Goal: Check status: Check status

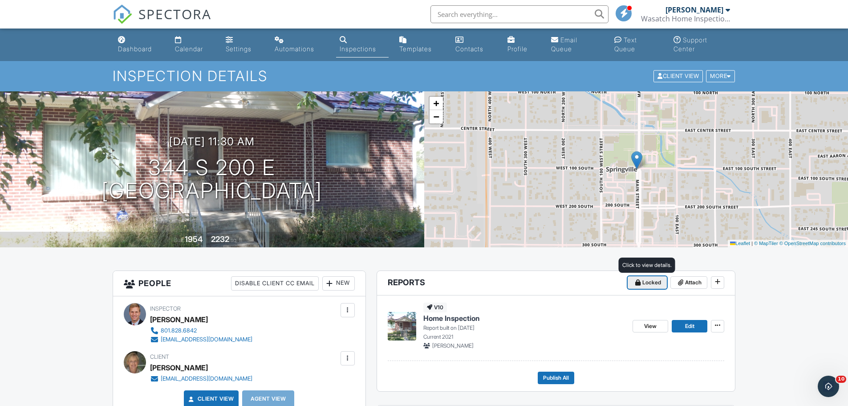
click at [652, 281] on span "Locked" at bounding box center [651, 282] width 19 height 9
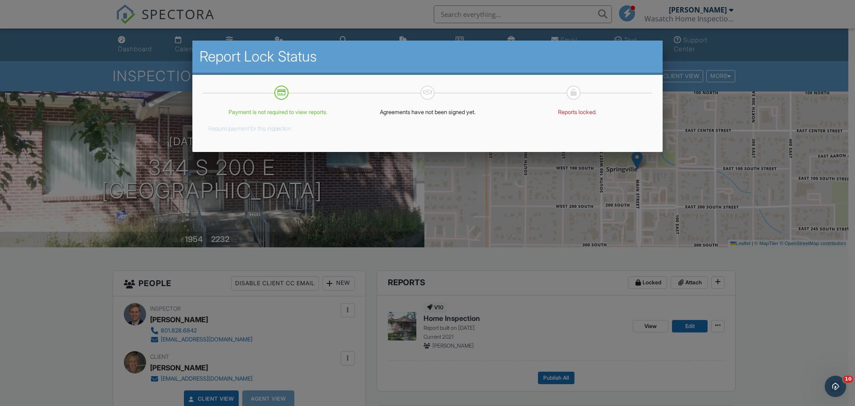
click at [778, 291] on div at bounding box center [427, 208] width 855 height 507
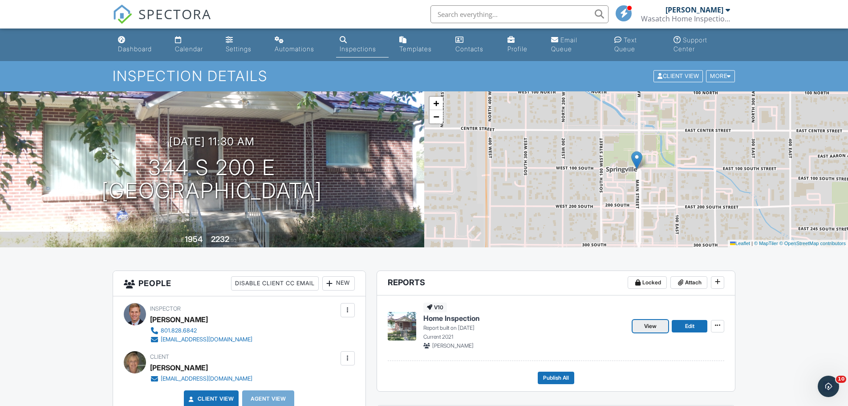
click at [652, 326] on span "View" at bounding box center [650, 325] width 12 height 9
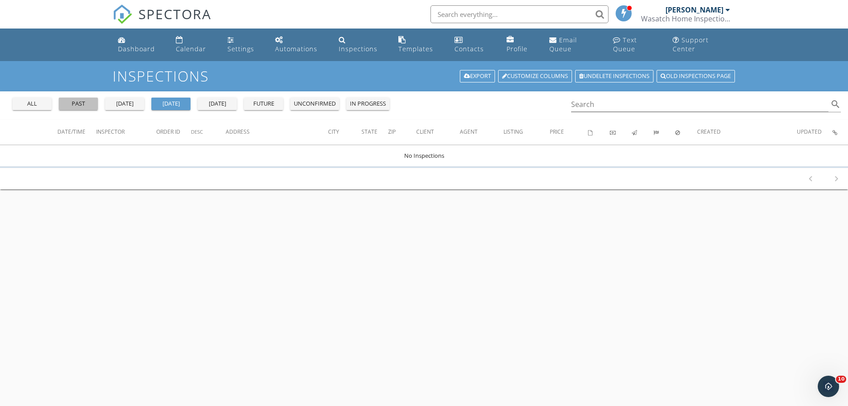
click at [83, 102] on div "past" at bounding box center [78, 103] width 32 height 9
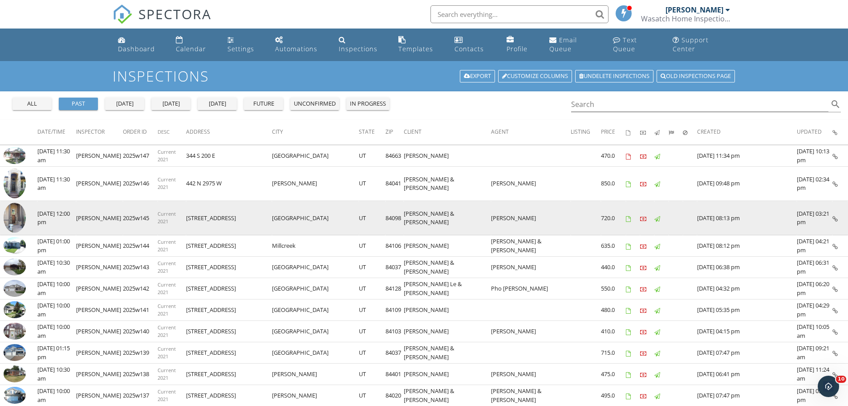
click at [14, 216] on img at bounding box center [15, 218] width 22 height 30
